Goal: Transaction & Acquisition: Purchase product/service

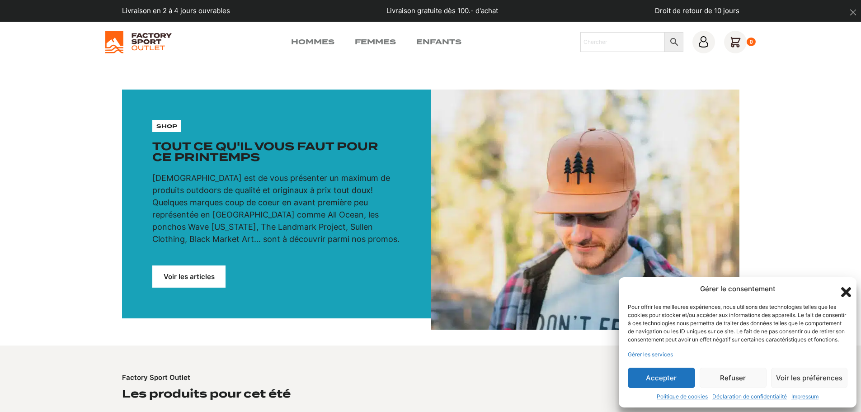
click at [742, 379] on button "Refuser" at bounding box center [732, 377] width 67 height 20
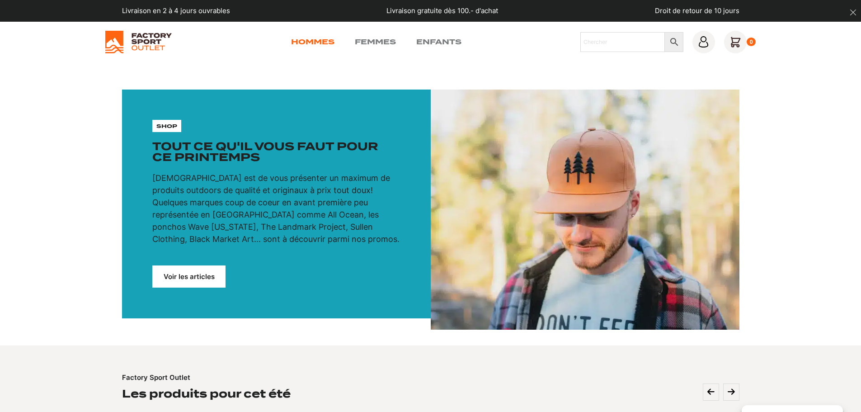
click at [310, 38] on link "Hommes" at bounding box center [312, 42] width 43 height 11
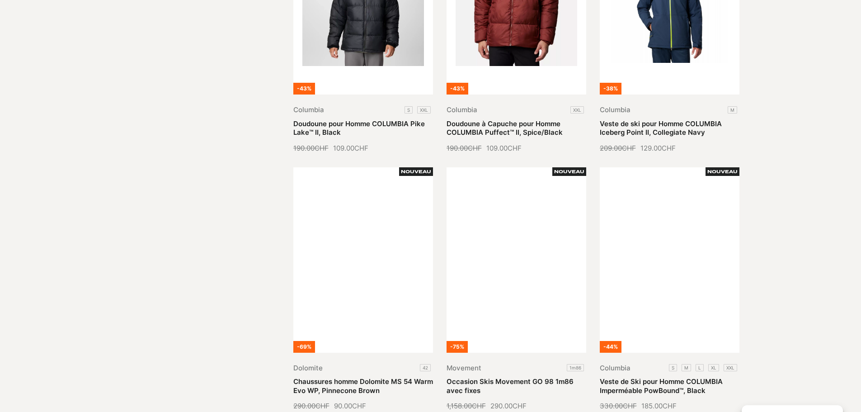
scroll to position [949, 0]
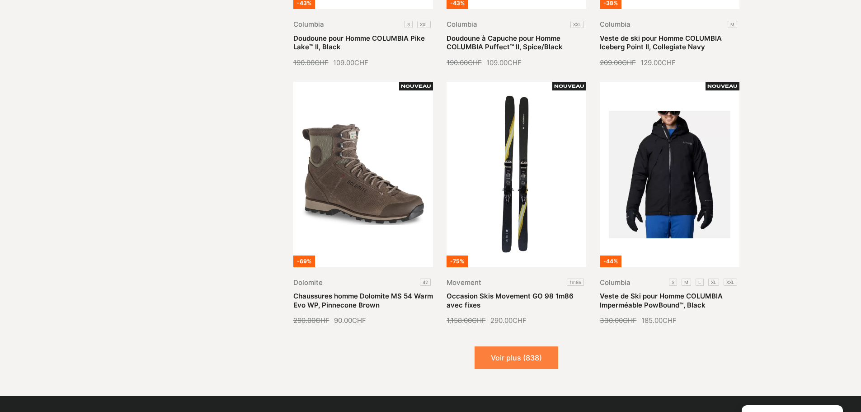
click at [515, 353] on button "Voir plus (838)" at bounding box center [516, 357] width 84 height 23
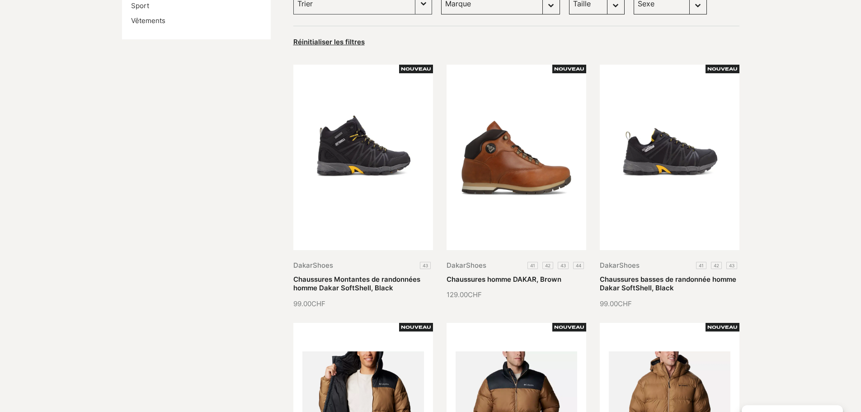
scroll to position [0, 0]
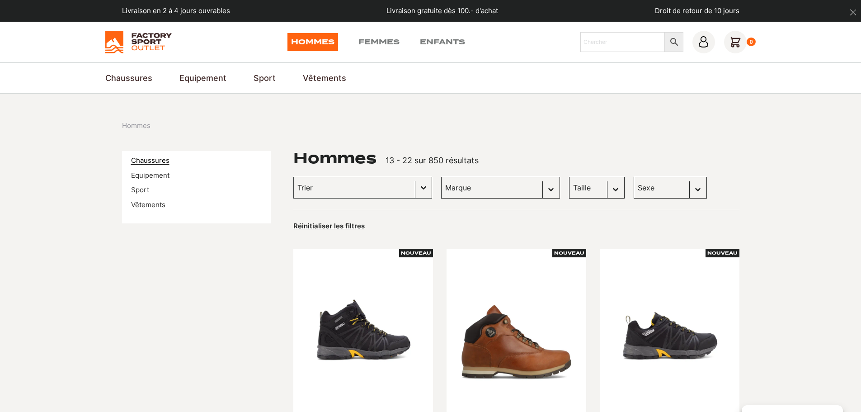
click at [162, 160] on link "Chaussures" at bounding box center [150, 160] width 38 height 9
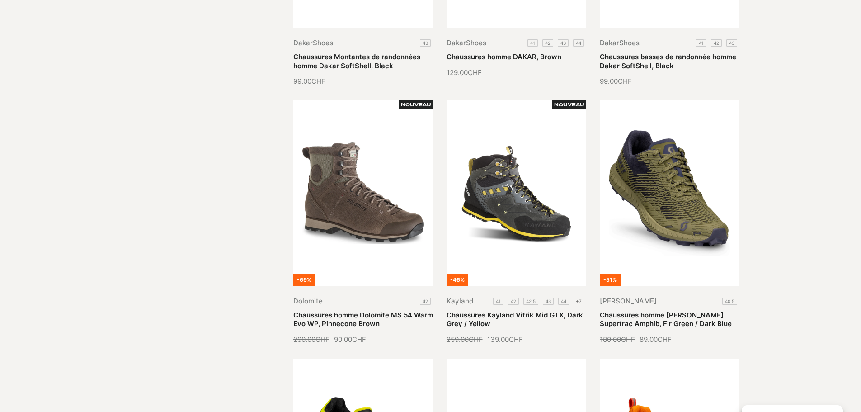
scroll to position [45, 0]
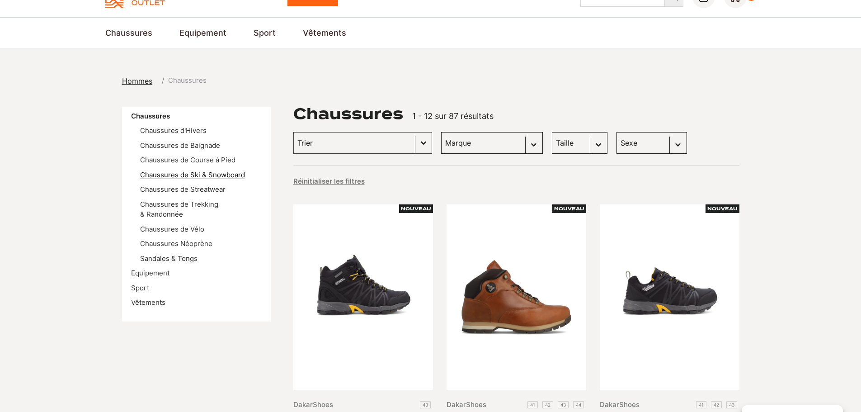
click at [214, 176] on link "Chaussures de Ski & Snowboard" at bounding box center [192, 174] width 105 height 9
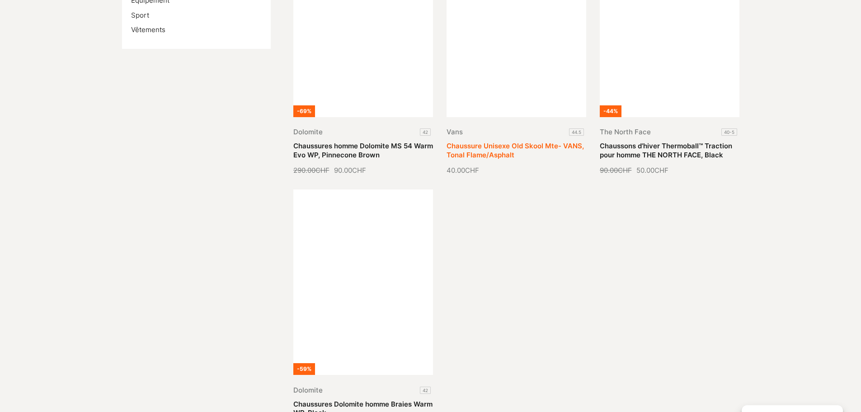
scroll to position [407, 0]
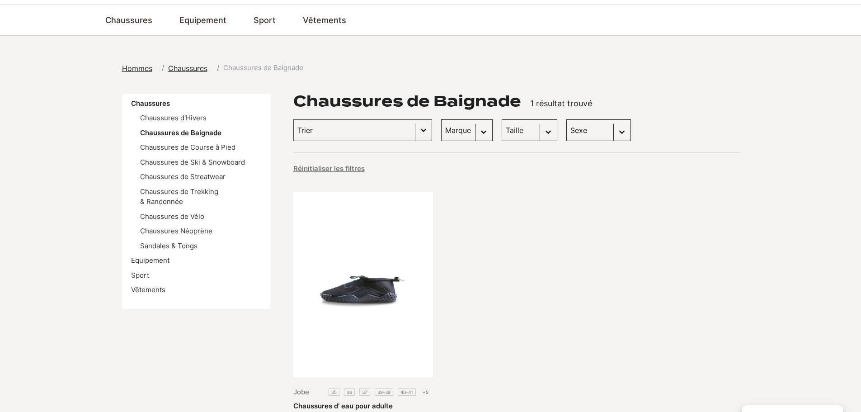
scroll to position [136, 0]
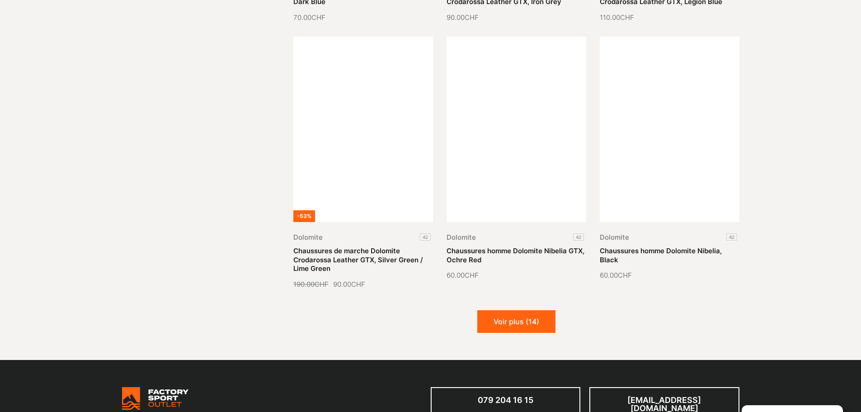
scroll to position [994, 0]
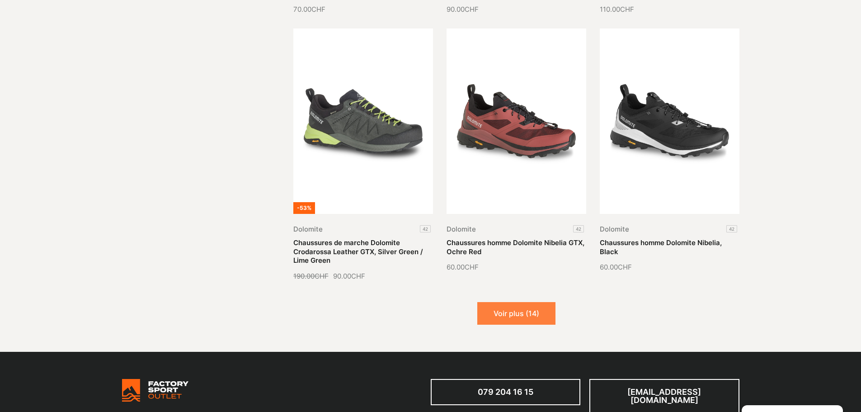
click at [507, 305] on button "Voir plus (14)" at bounding box center [516, 313] width 78 height 23
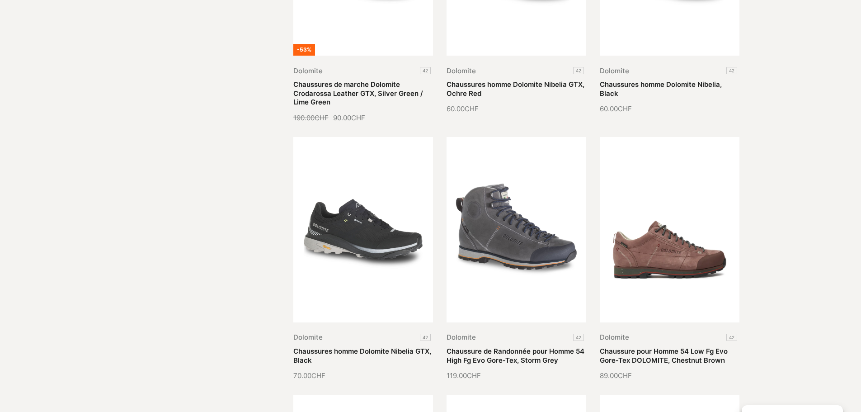
scroll to position [1265, 0]
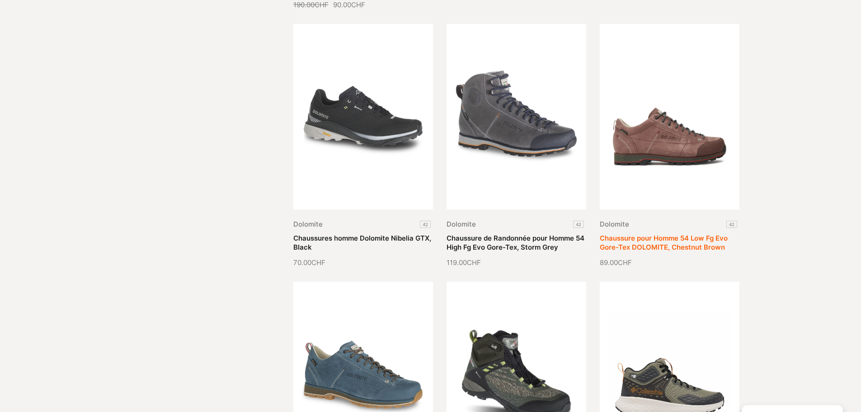
click at [682, 234] on link "Chaussure pour Homme 54 Low Fg Evo Gore-Tex DOLOMITE, Chestnut Brown" at bounding box center [664, 243] width 128 height 18
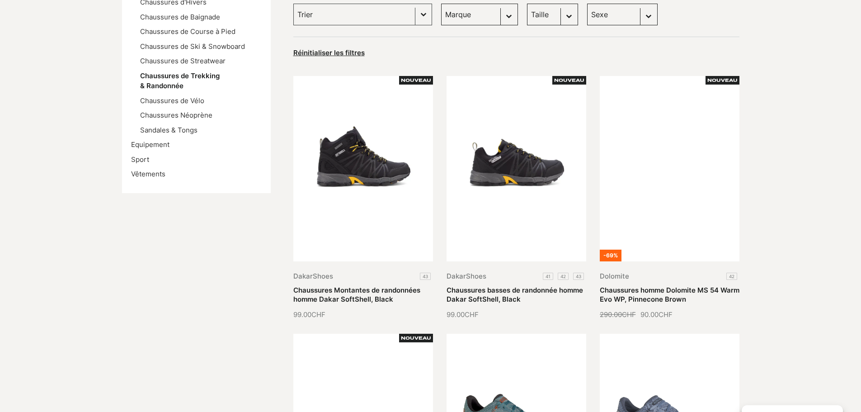
scroll to position [45, 0]
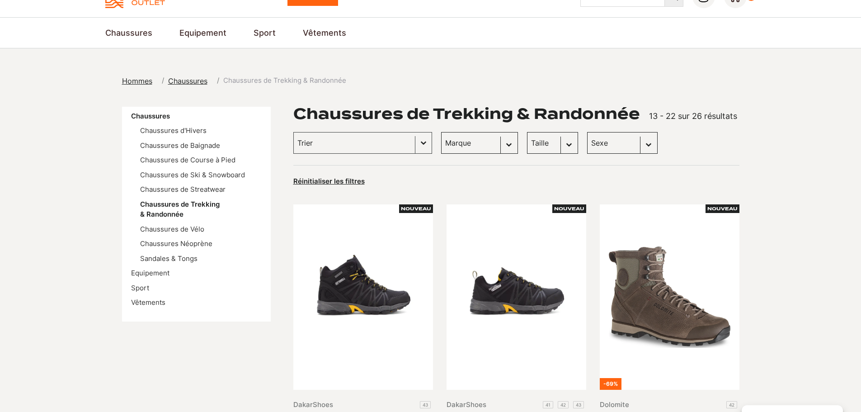
click at [554, 145] on select "Taille 42.5 (2) 43 (2) 43.5 (2) 45 (2) 45.5 (2) 46 (2) 40 (1) 40.5 (1) 41 (1) 4…" at bounding box center [552, 143] width 51 height 22
click at [173, 251] on ul "Chaussures d'Hivers Chaussures de Baignade Chaussures de Course à Pied Chaussur…" at bounding box center [196, 195] width 131 height 138
click at [173, 256] on link "Sandales & Tongs" at bounding box center [168, 258] width 57 height 9
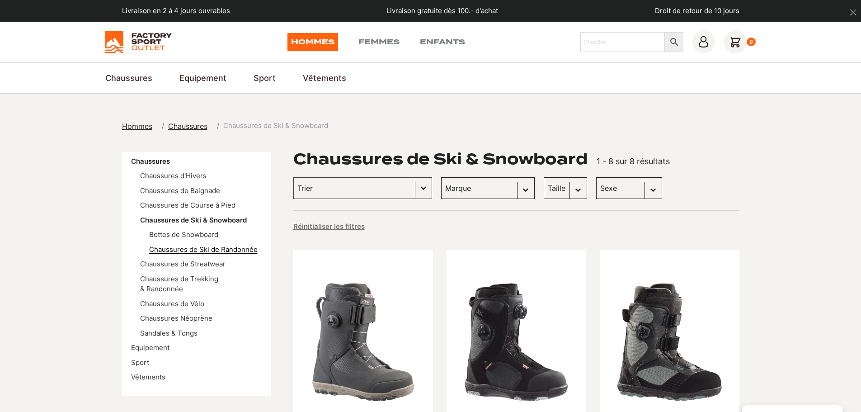
click at [200, 248] on link "Chaussures de Ski de Randonnée" at bounding box center [203, 249] width 108 height 9
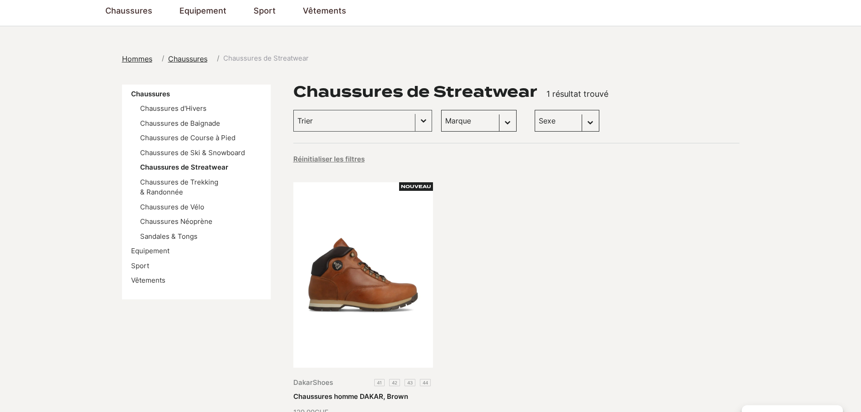
scroll to position [181, 0]
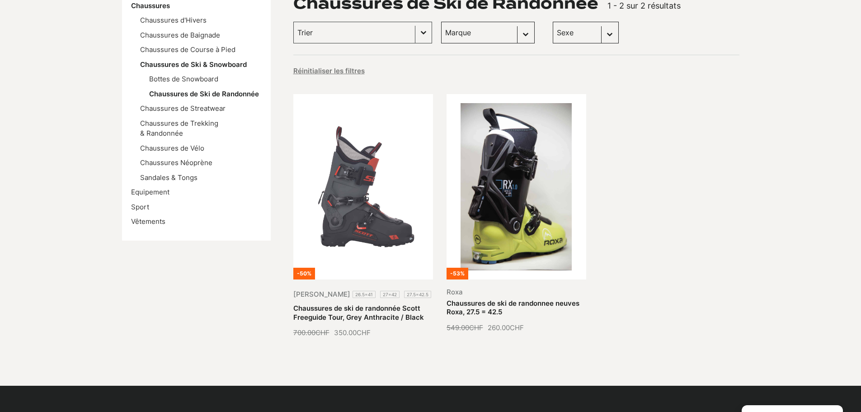
scroll to position [136, 0]
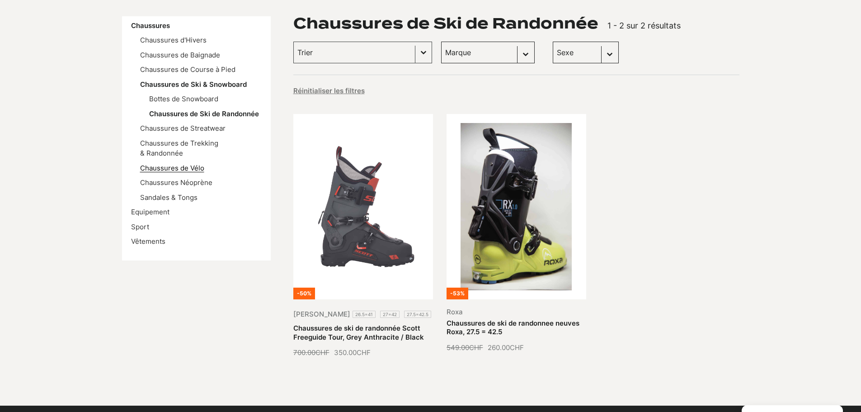
click at [178, 164] on link "Chaussures de Vélo" at bounding box center [172, 168] width 64 height 9
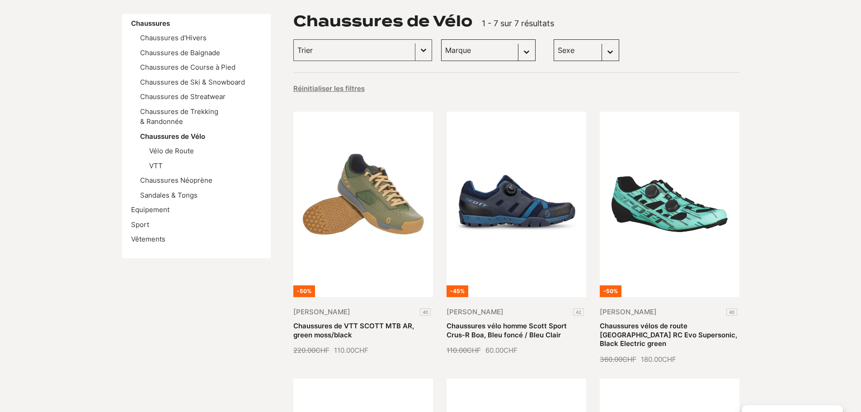
scroll to position [136, 0]
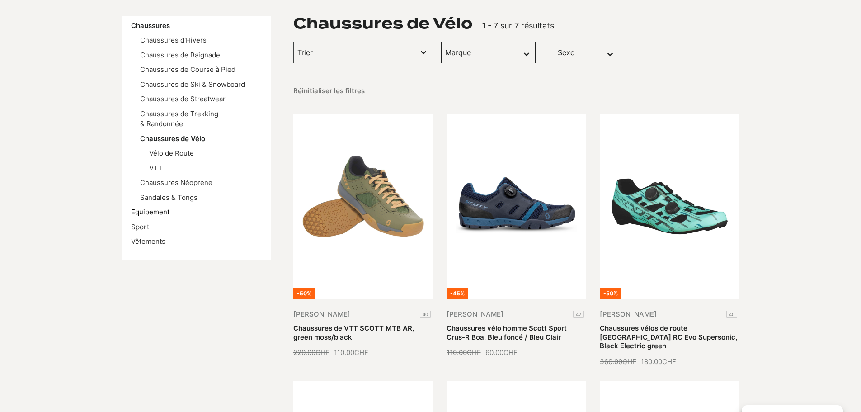
click at [150, 207] on link "Equipement" at bounding box center [150, 211] width 38 height 9
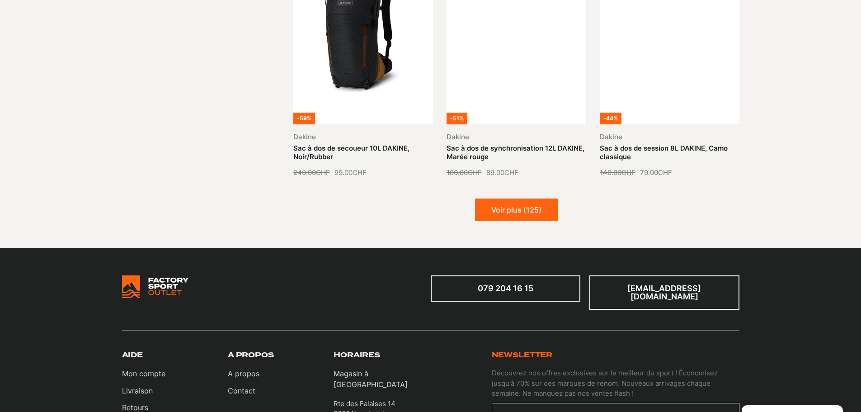
scroll to position [1084, 0]
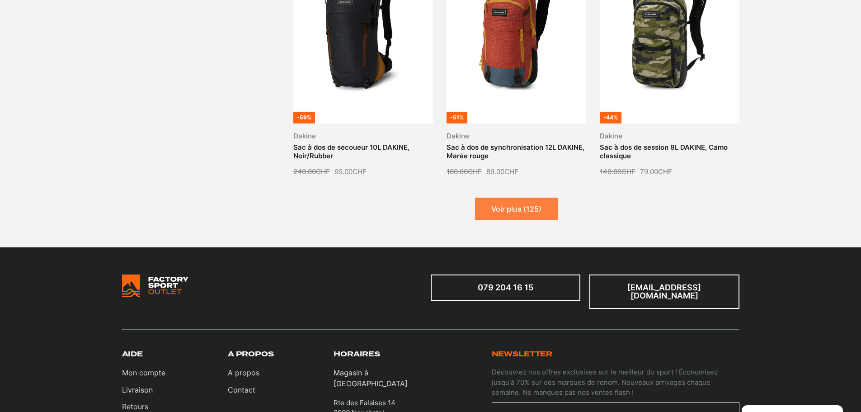
click at [535, 204] on button "Voir plus (125)" at bounding box center [516, 208] width 83 height 23
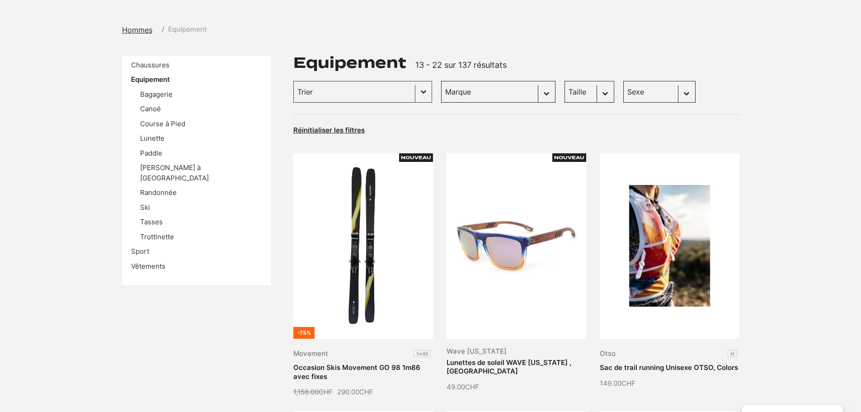
scroll to position [0, 0]
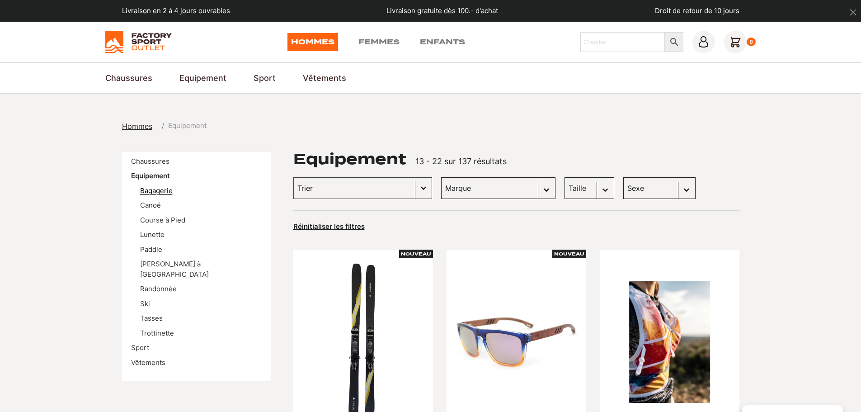
click at [159, 187] on link "Bagagerie" at bounding box center [156, 190] width 33 height 9
click at [152, 205] on link "Canoë" at bounding box center [150, 205] width 21 height 9
click at [153, 218] on link "Course à Pied" at bounding box center [162, 220] width 45 height 9
click at [153, 234] on link "Lunette" at bounding box center [152, 234] width 24 height 9
click at [152, 246] on link "Paddle" at bounding box center [151, 249] width 22 height 9
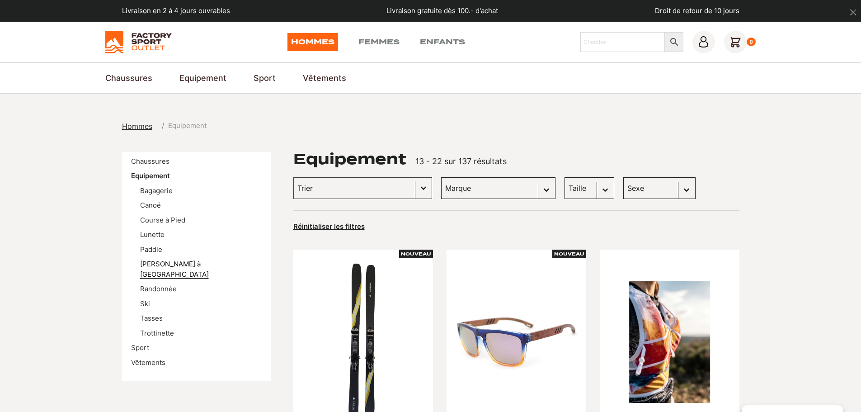
click at [153, 262] on link "Patin à [GEOGRAPHIC_DATA]" at bounding box center [174, 268] width 69 height 19
click at [152, 284] on link "Randonnée" at bounding box center [158, 288] width 37 height 9
click at [144, 299] on link "Ski" at bounding box center [145, 303] width 10 height 9
click at [150, 314] on link "Tasses" at bounding box center [151, 318] width 23 height 9
click at [150, 328] on link "Trottinette" at bounding box center [157, 332] width 34 height 9
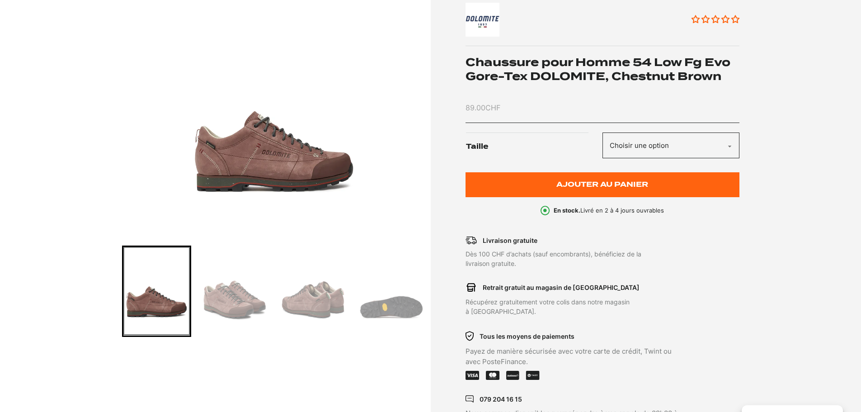
scroll to position [136, 0]
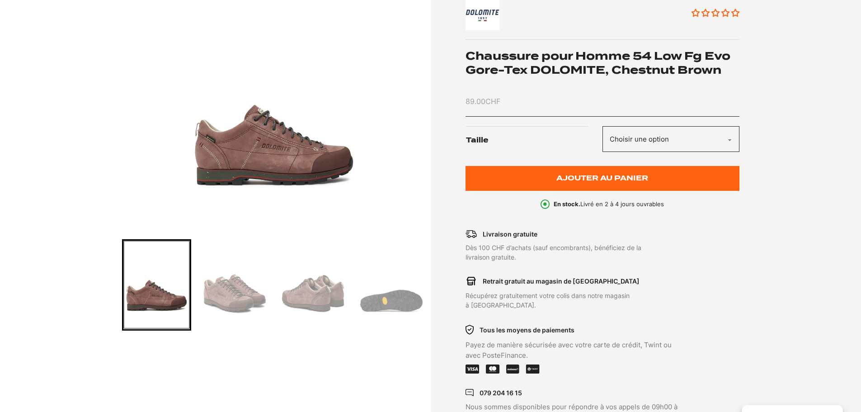
click at [255, 308] on img "Go to slide 2" at bounding box center [235, 284] width 66 height 89
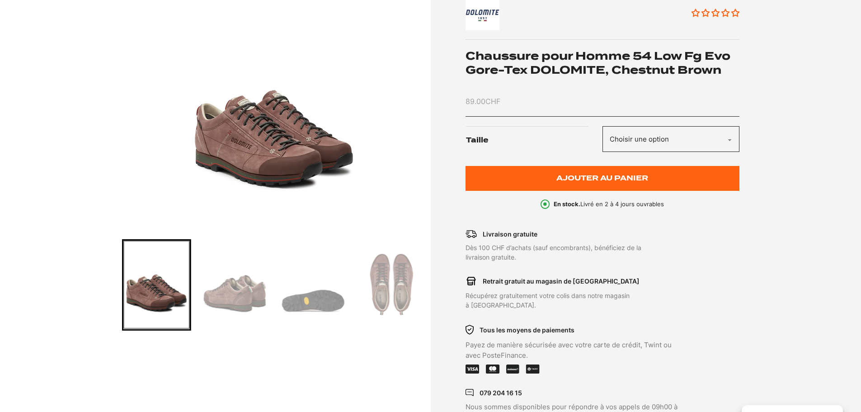
click at [251, 295] on img "Go to slide 3" at bounding box center [235, 284] width 66 height 89
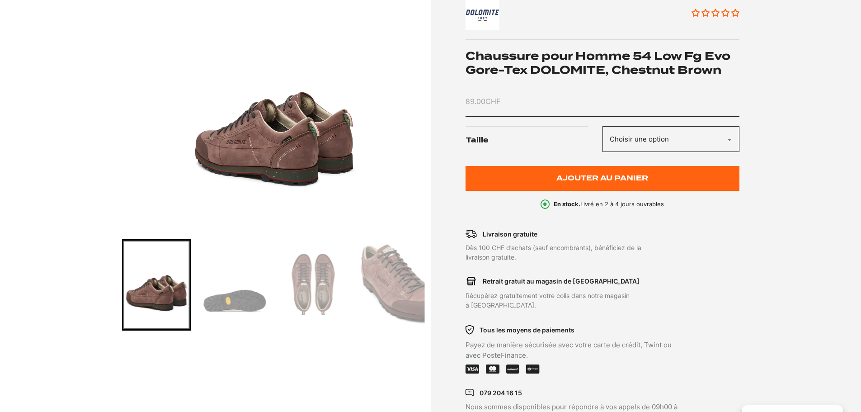
click at [234, 291] on img "Go to slide 4" at bounding box center [235, 284] width 66 height 89
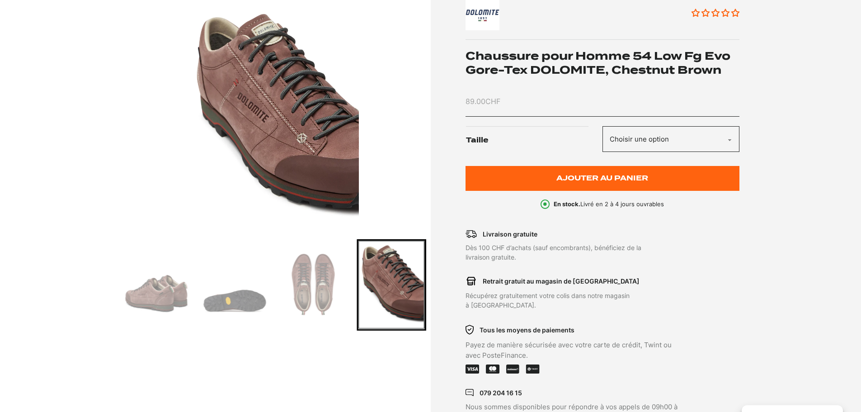
click at [705, 135] on select "Choisir une option 42" at bounding box center [670, 139] width 137 height 26
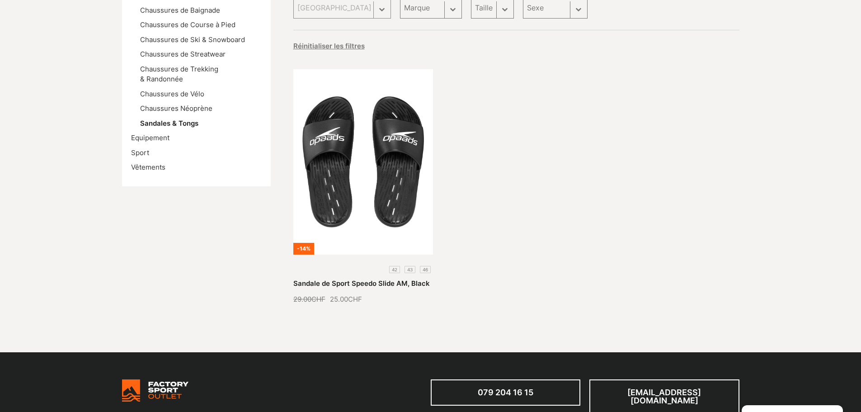
scroll to position [181, 0]
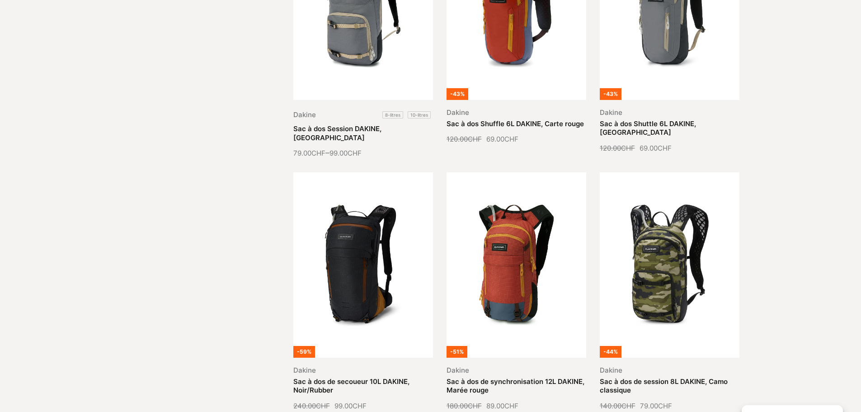
scroll to position [949, 0]
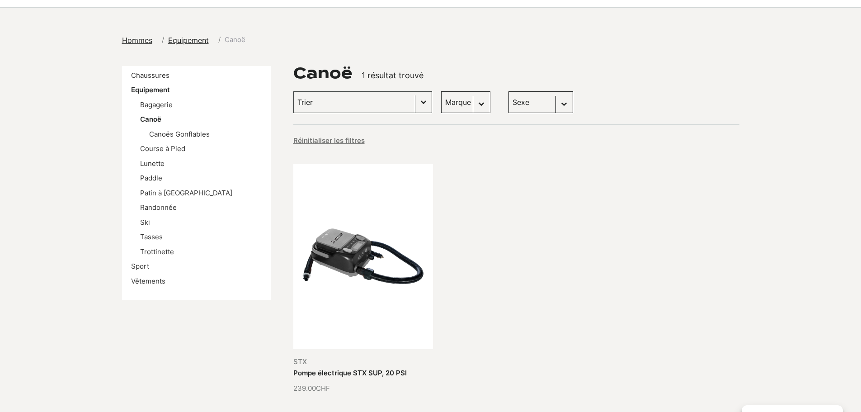
scroll to position [271, 0]
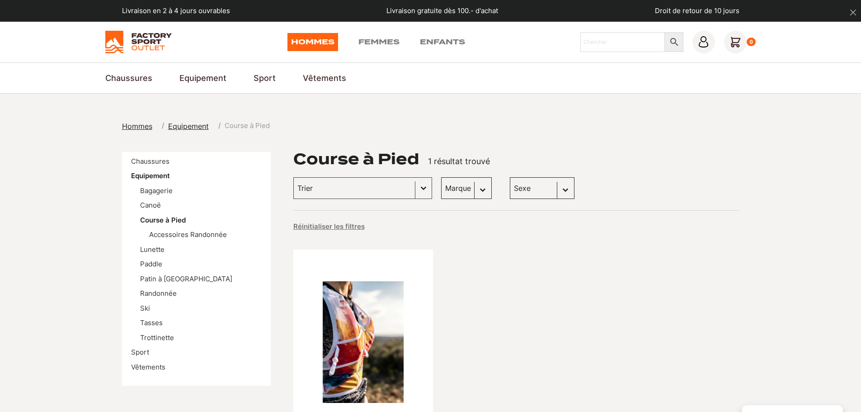
scroll to position [226, 0]
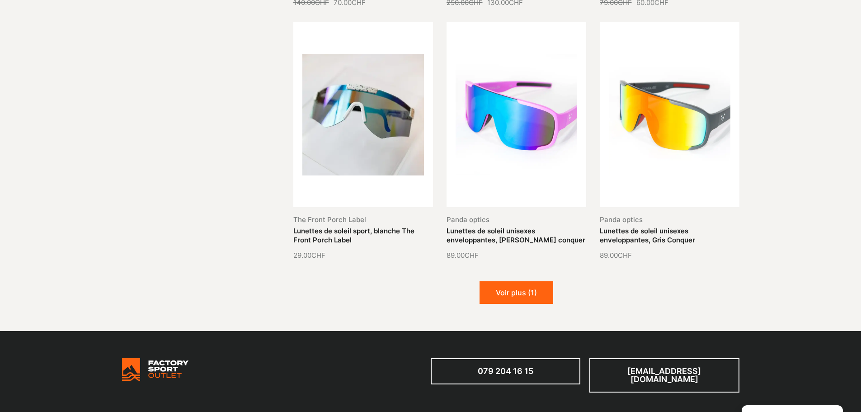
scroll to position [994, 0]
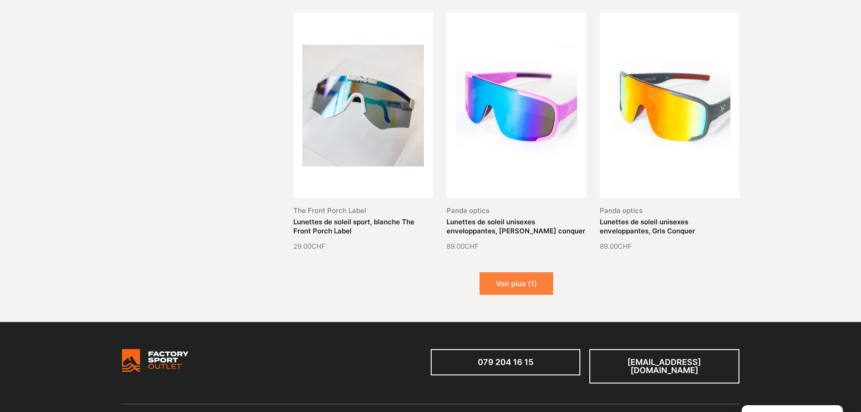
click at [499, 280] on button "Voir plus (1)" at bounding box center [516, 283] width 74 height 23
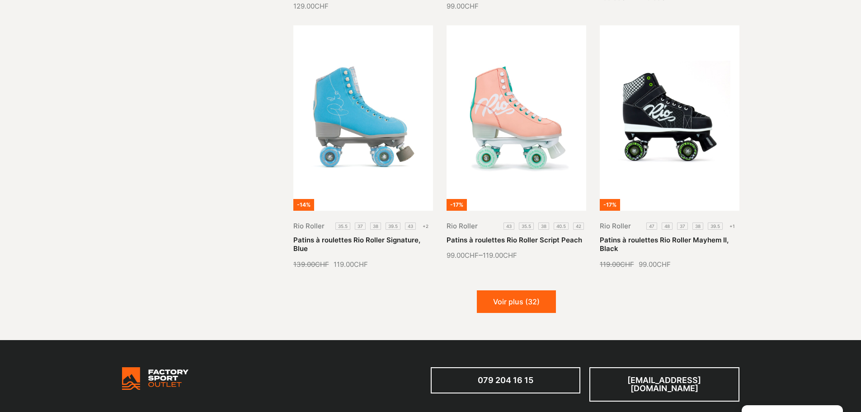
scroll to position [1130, 0]
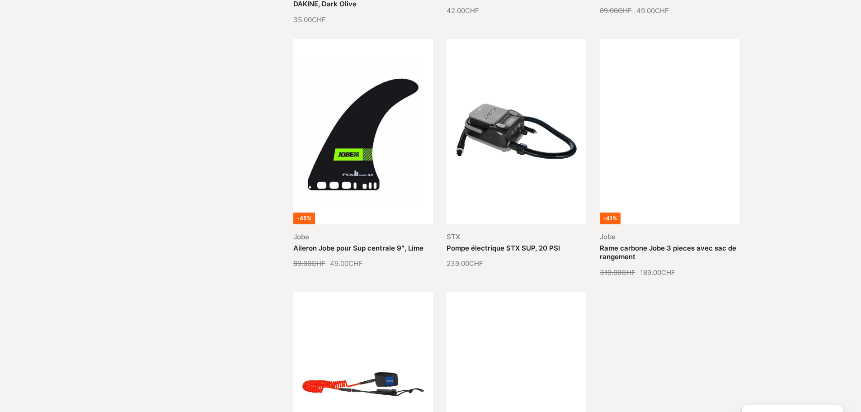
scroll to position [633, 0]
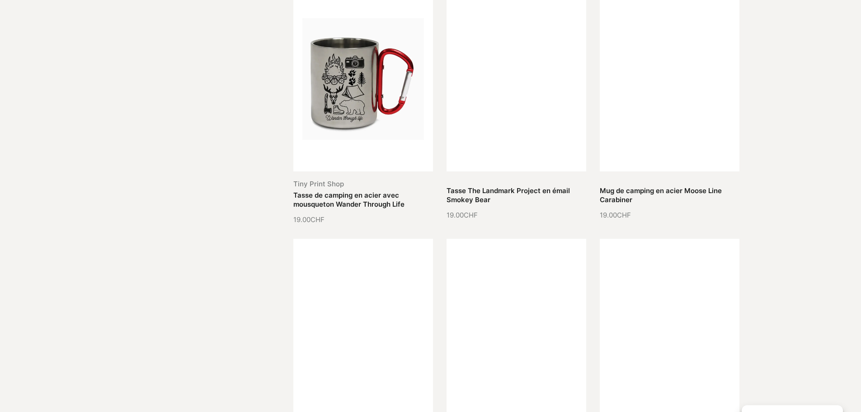
scroll to position [949, 0]
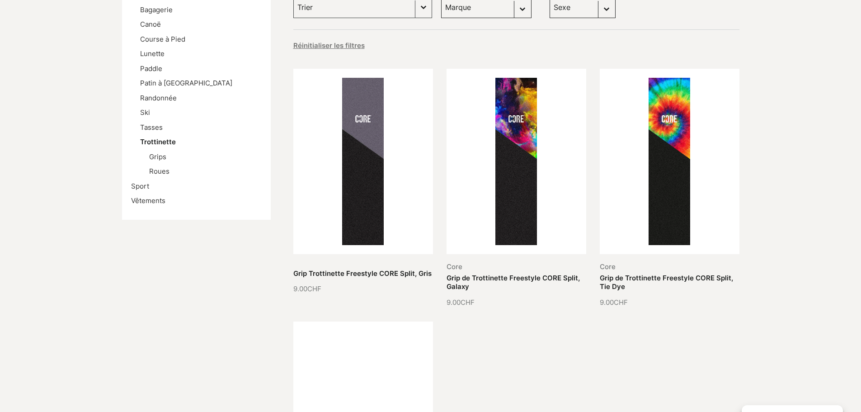
scroll to position [361, 0]
